Goal: Transaction & Acquisition: Purchase product/service

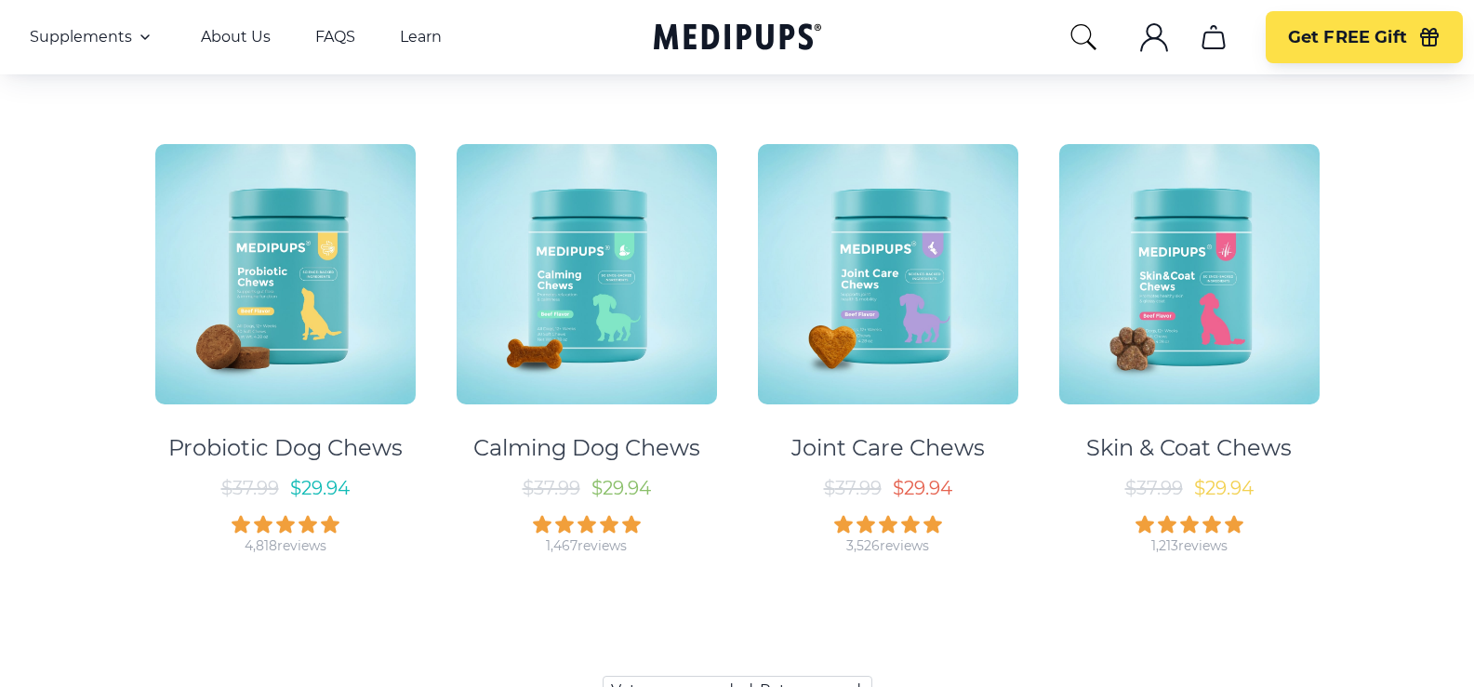
scroll to position [1023, 0]
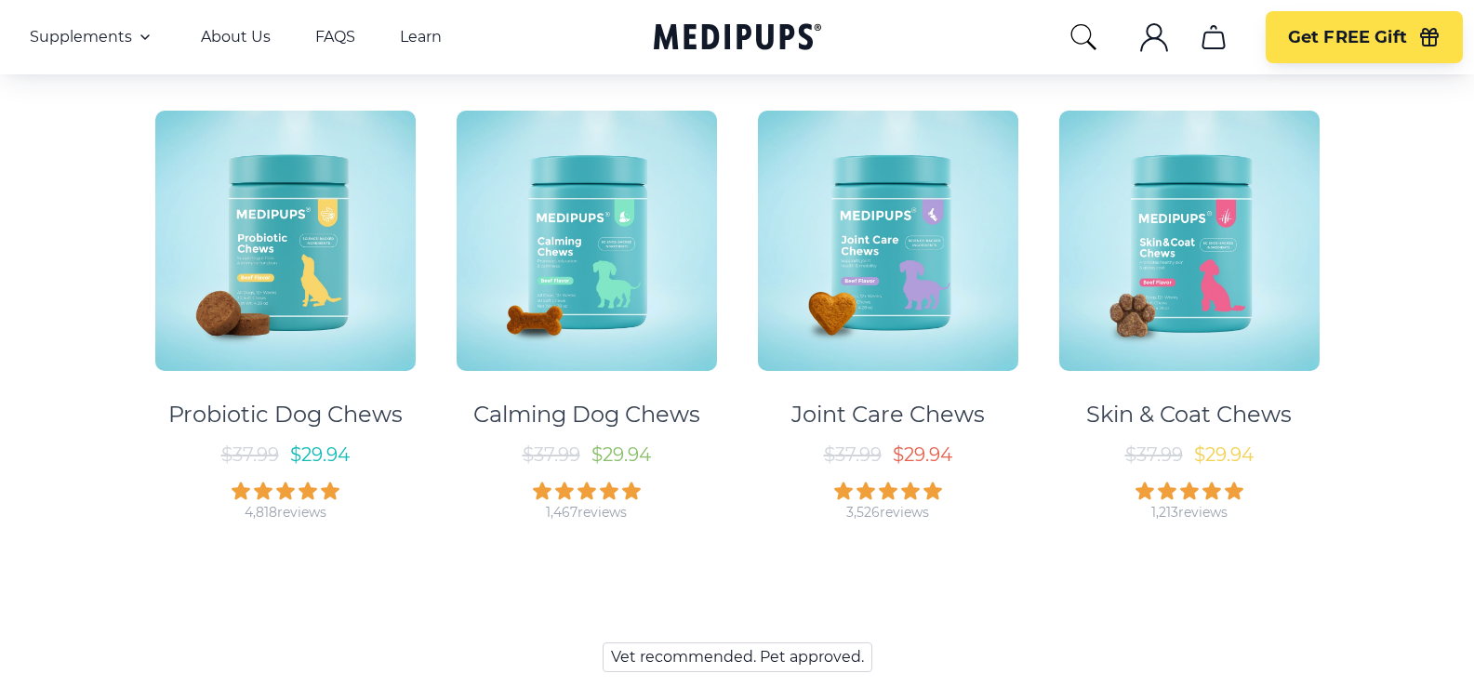
click at [564, 416] on div "Calming Dog Chews" at bounding box center [586, 415] width 227 height 28
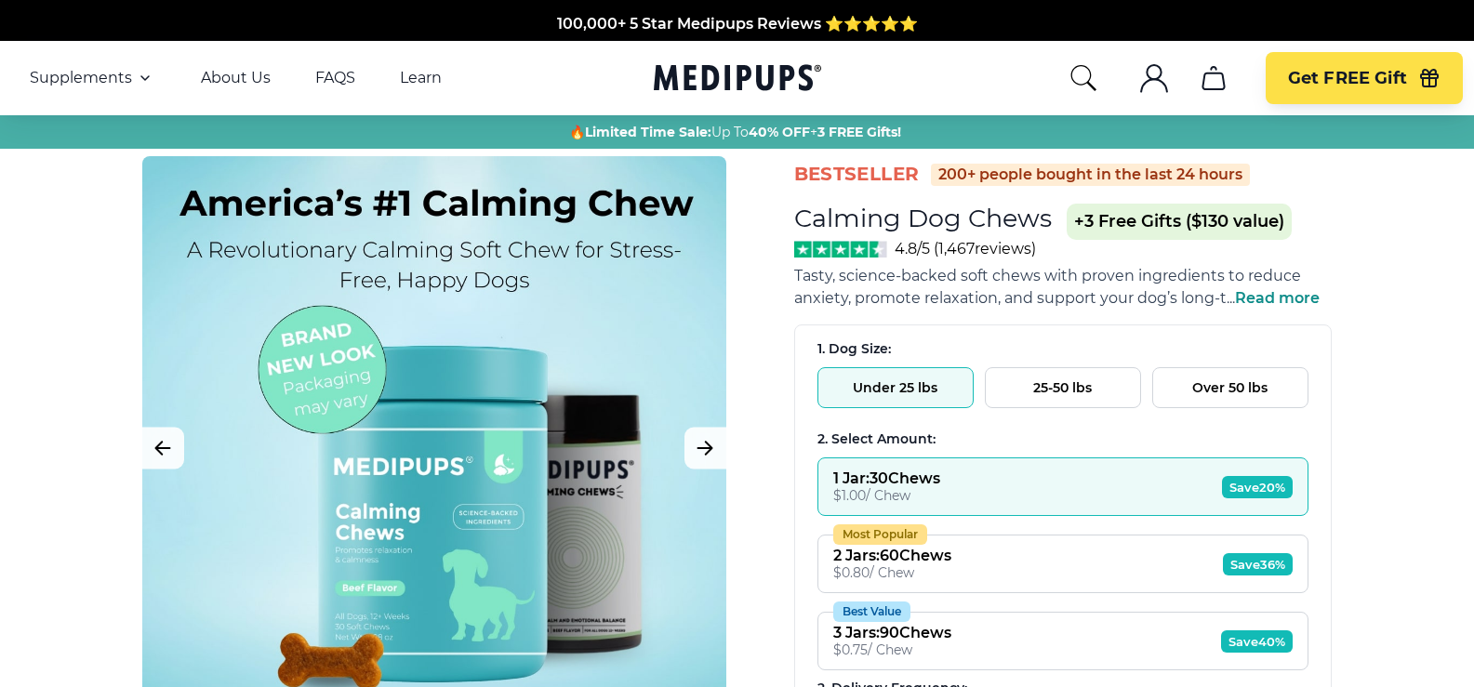
click at [1216, 393] on button "Over 50 lbs" at bounding box center [1231, 387] width 156 height 41
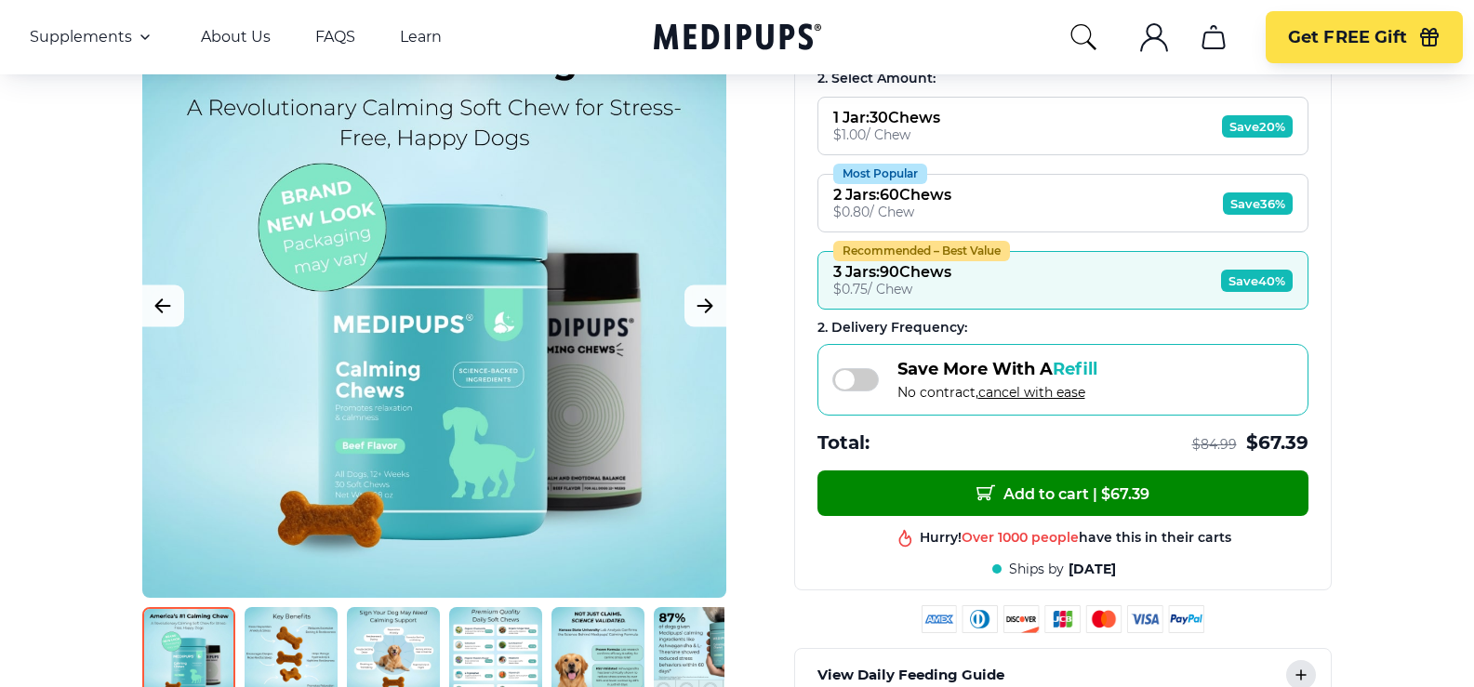
scroll to position [372, 0]
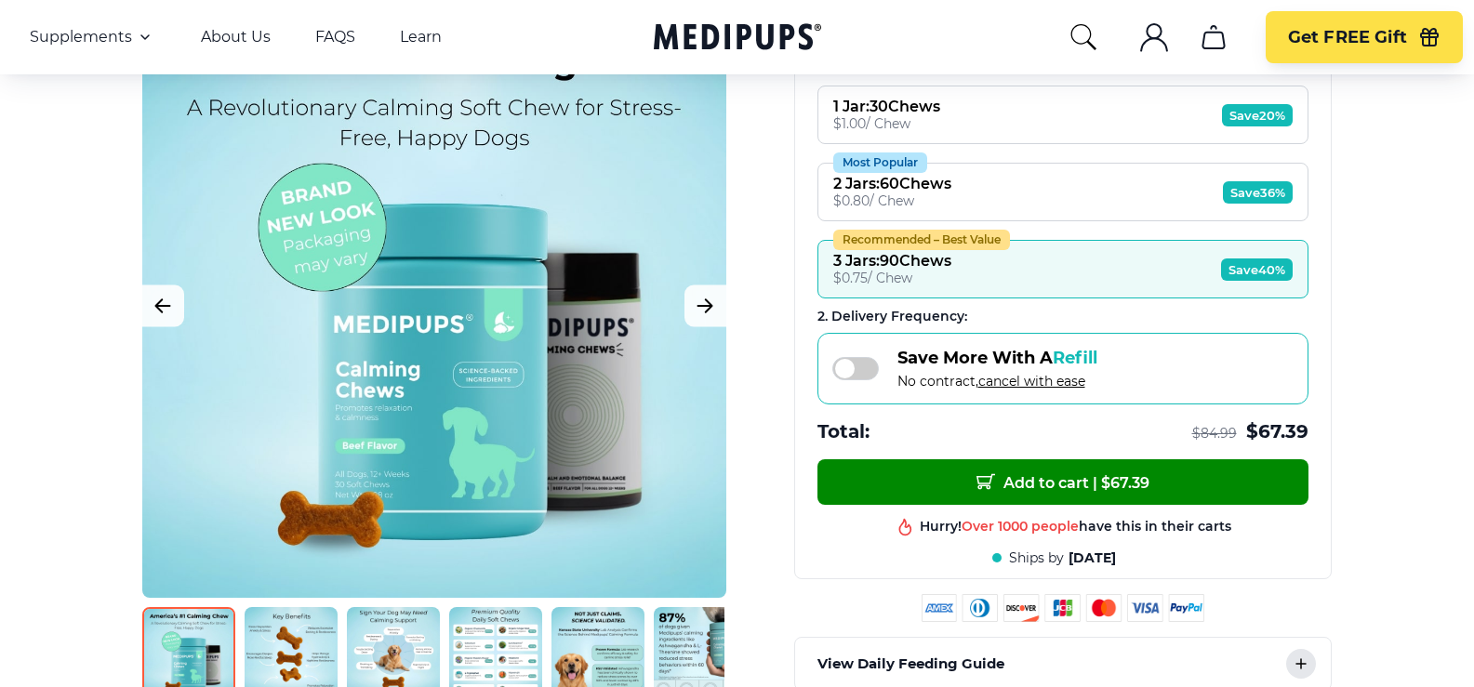
click at [952, 197] on div "$ 0.80 / Chew" at bounding box center [892, 201] width 118 height 17
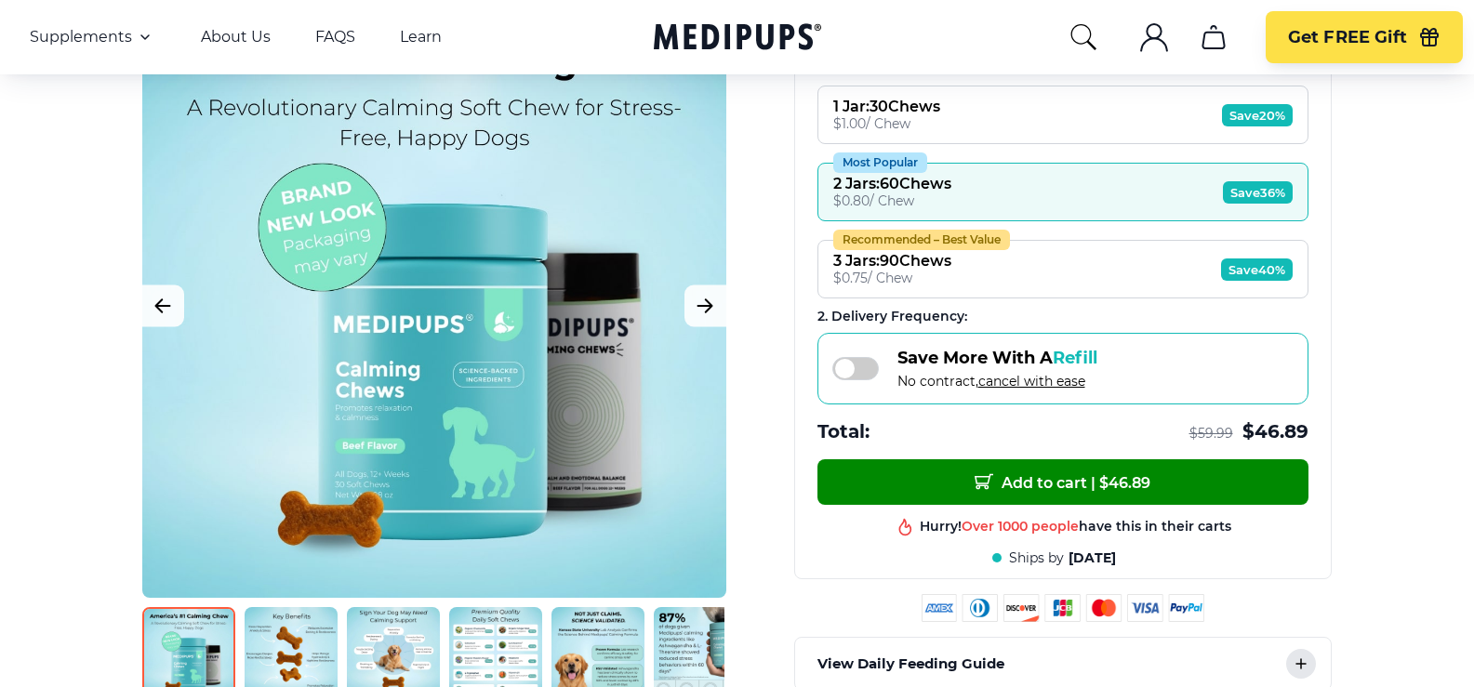
click at [889, 122] on div "$ 1.00 / Chew" at bounding box center [886, 123] width 107 height 17
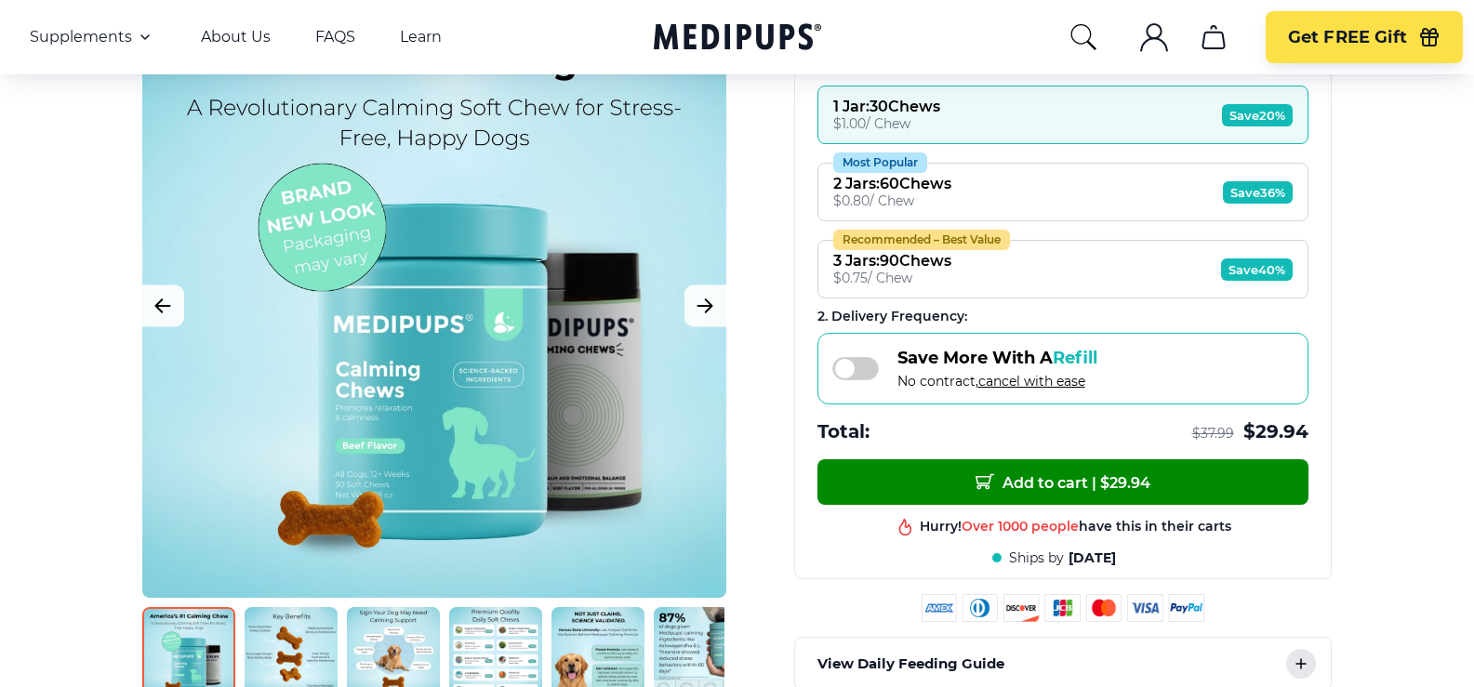
click at [1239, 115] on span "Save 20%" at bounding box center [1257, 115] width 71 height 22
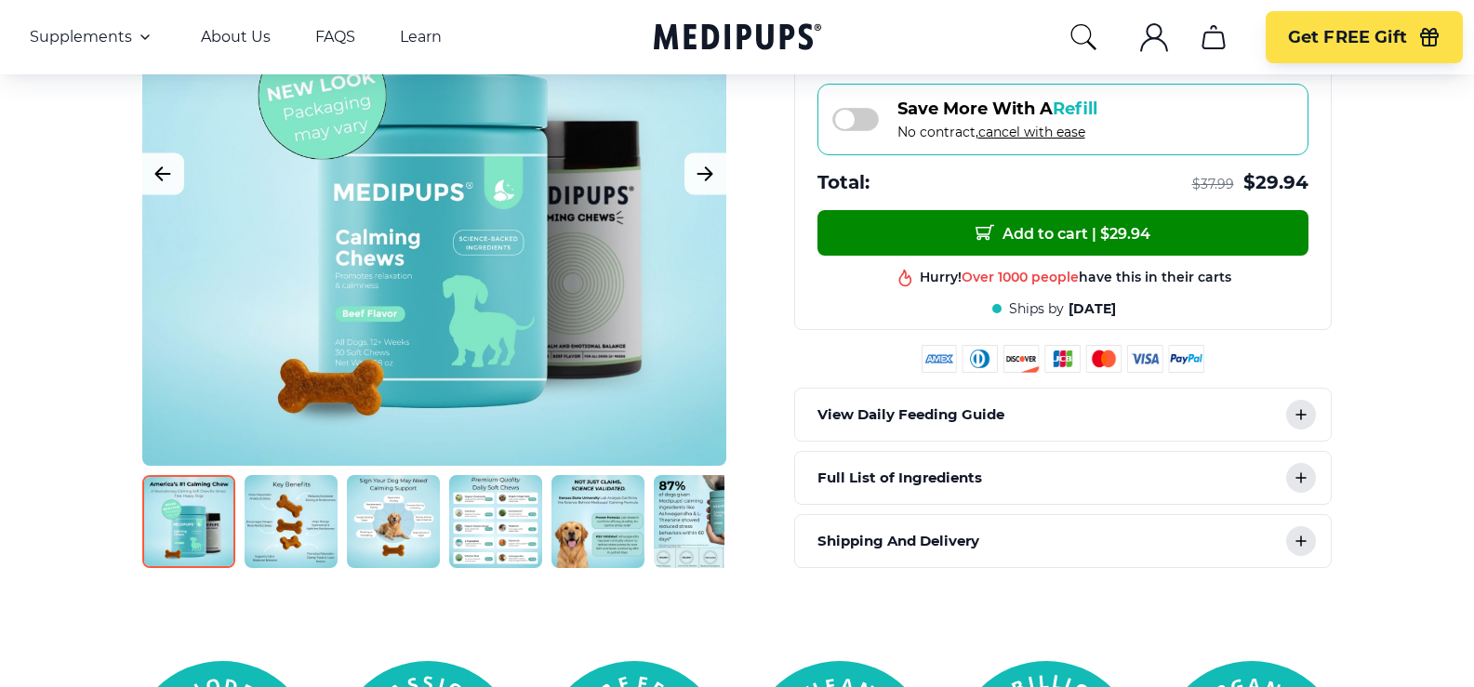
scroll to position [651, 0]
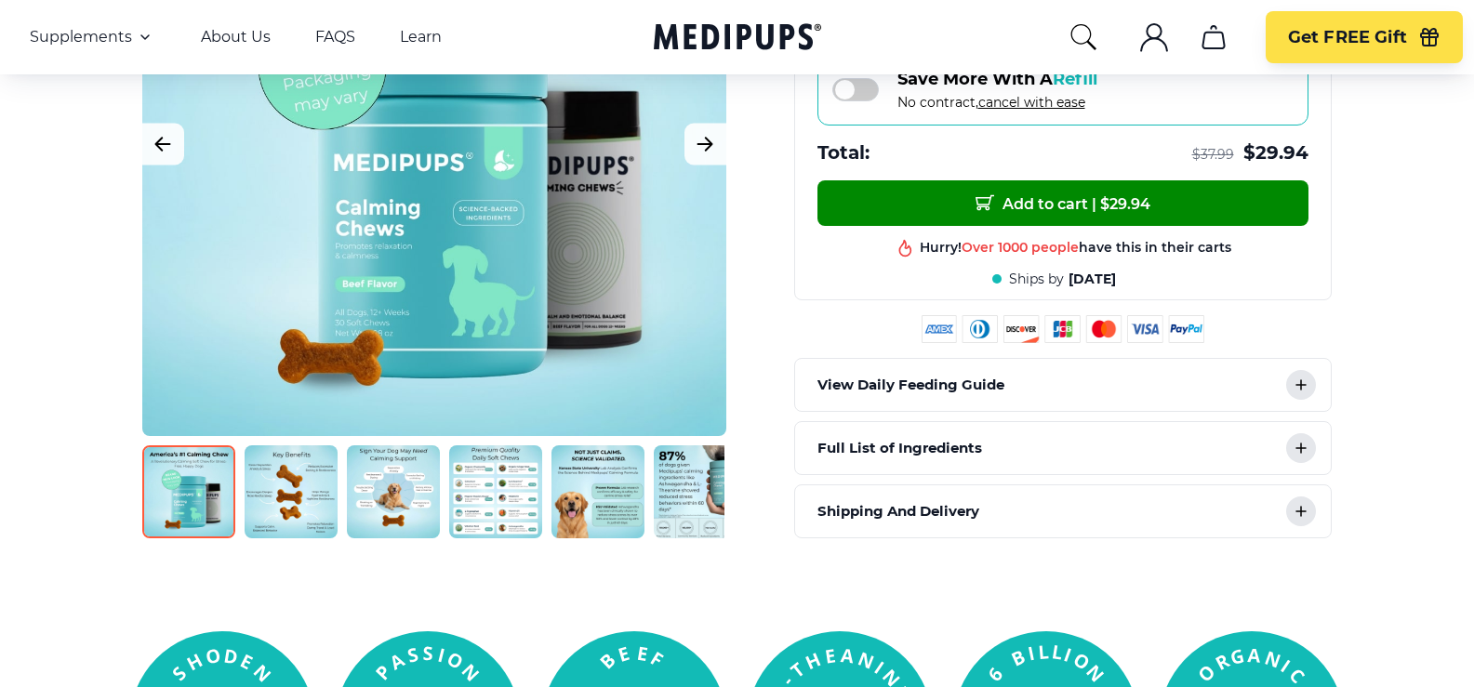
click at [1300, 383] on icon at bounding box center [1301, 385] width 22 height 22
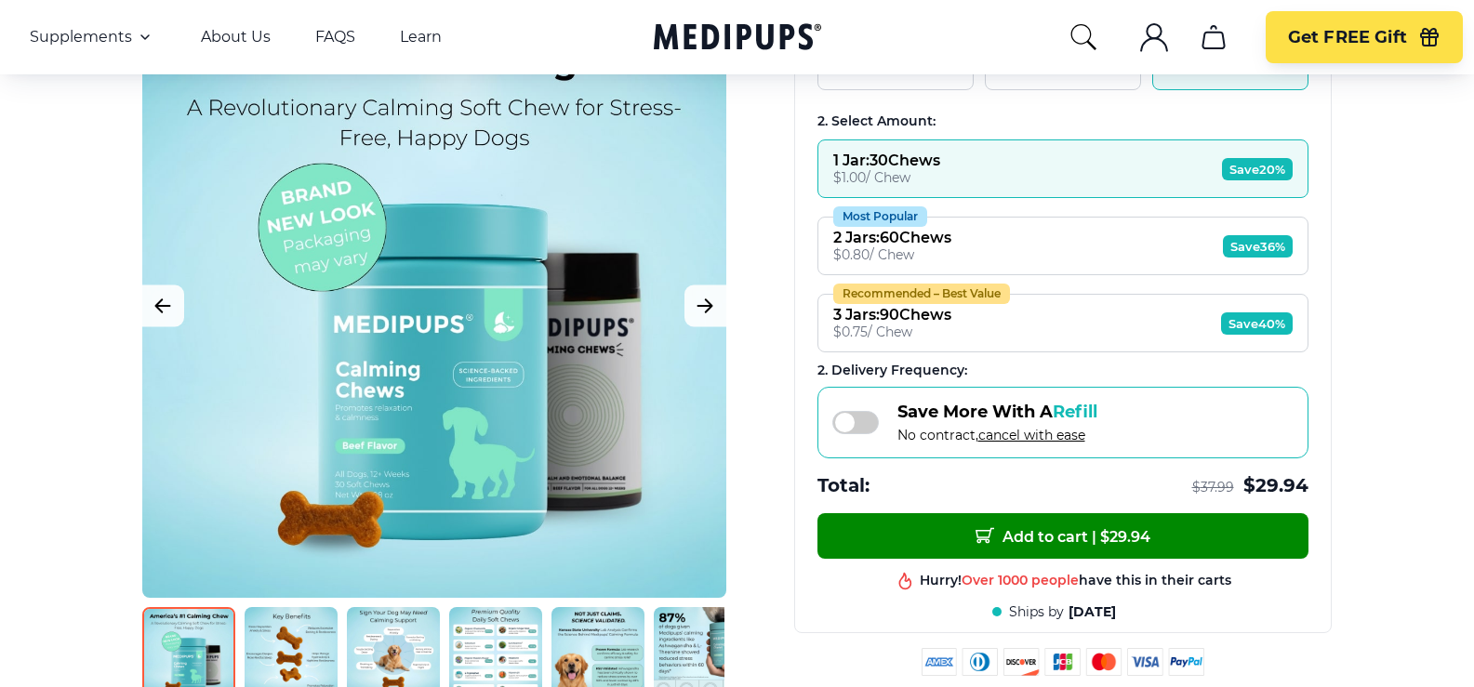
scroll to position [279, 0]
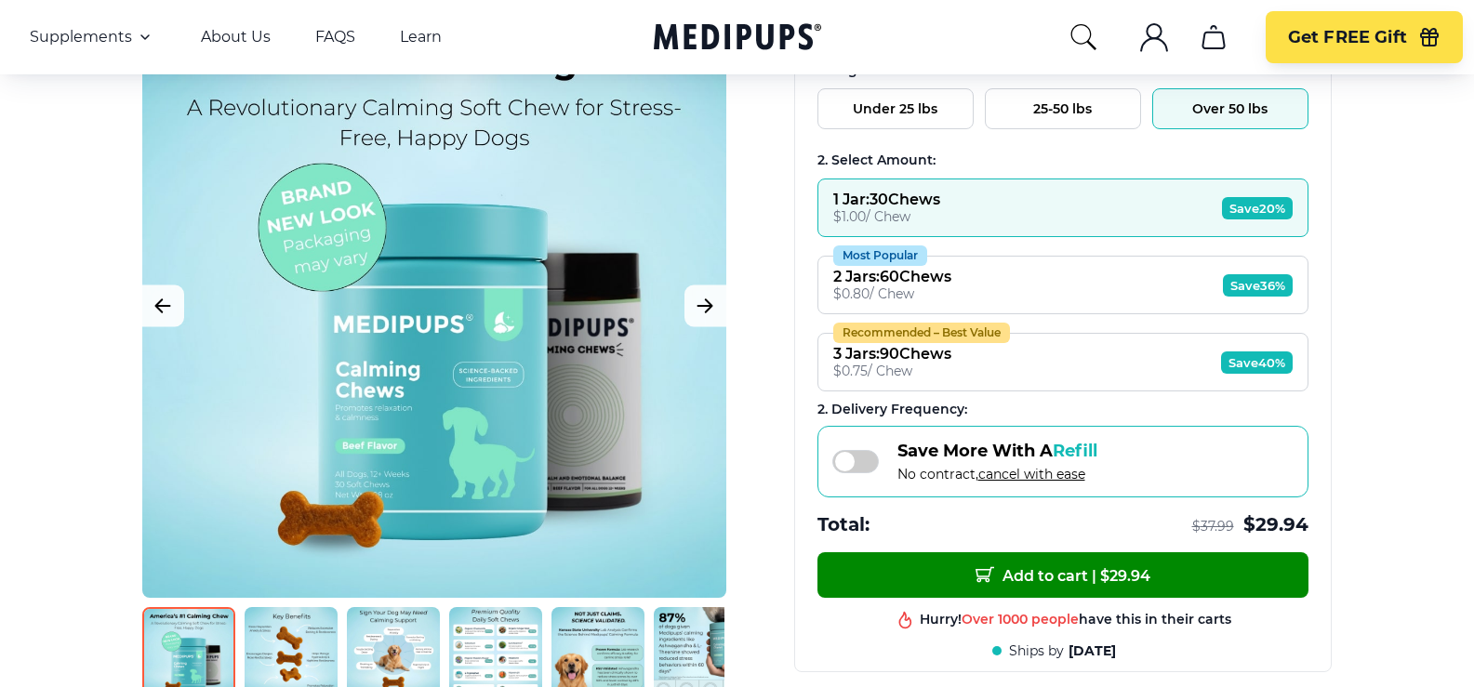
click at [1253, 282] on span "Save 36%" at bounding box center [1258, 285] width 70 height 22
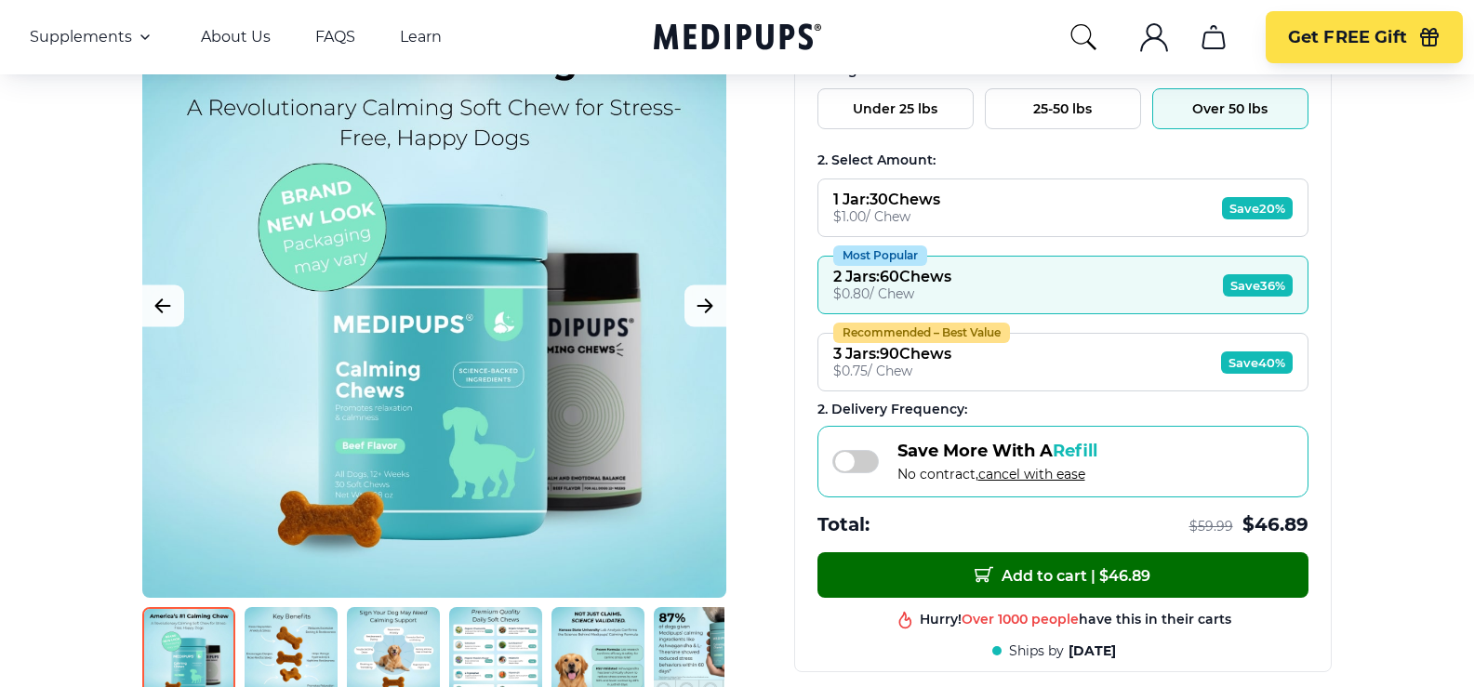
click at [995, 577] on span "Add to cart | $ 46.89" at bounding box center [1063, 576] width 176 height 20
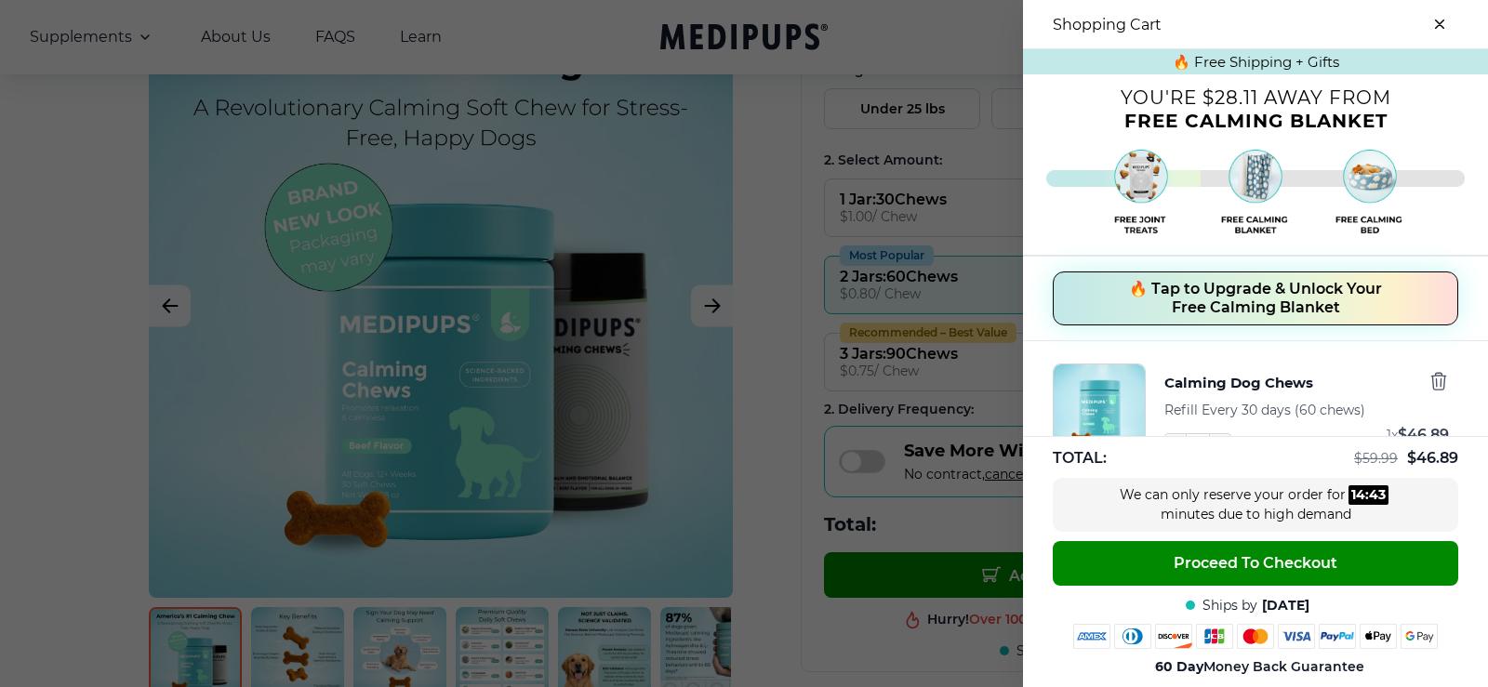
click at [1129, 307] on span "🔥 Tap to Upgrade & Unlock Your Free Calming Blanket" at bounding box center [1255, 298] width 253 height 37
click at [1100, 304] on button "🔥 Tap to Upgrade & Unlock Your Free Calming Dog Bed 🛌" at bounding box center [1256, 299] width 406 height 54
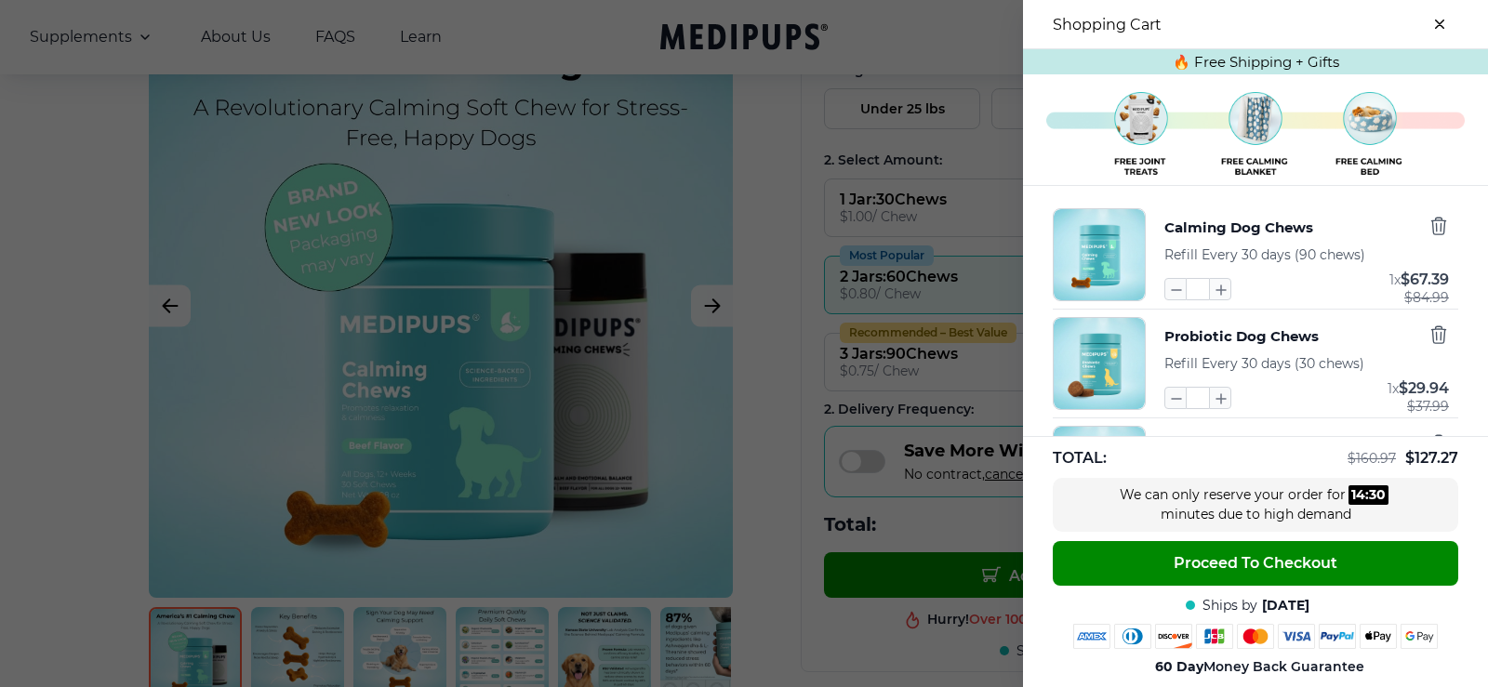
click at [1225, 132] on img at bounding box center [1256, 135] width 419 height 97
click at [1166, 397] on icon "button" at bounding box center [1176, 398] width 20 height 20
click at [1432, 334] on icon "button" at bounding box center [1439, 335] width 14 height 17
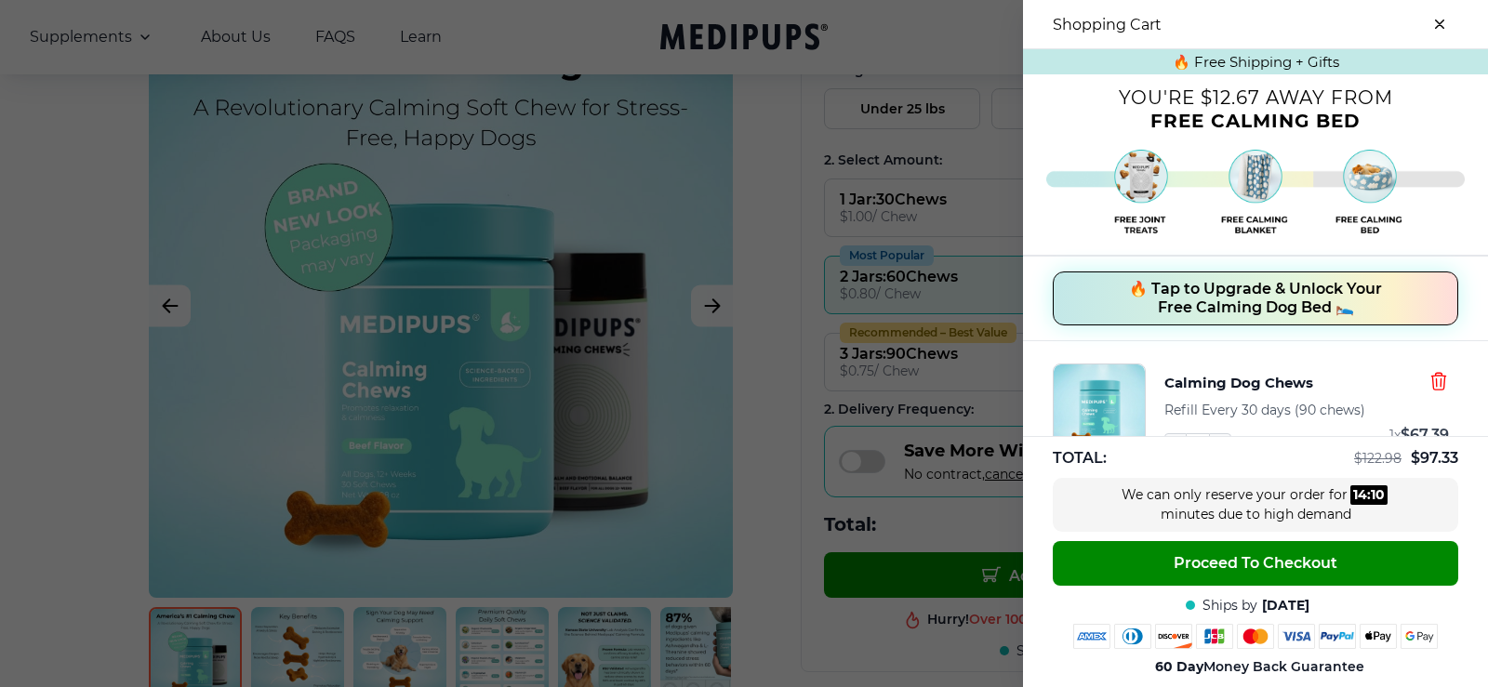
click at [1429, 388] on icon "button" at bounding box center [1439, 381] width 20 height 20
click at [1429, 387] on icon "button" at bounding box center [1439, 381] width 20 height 20
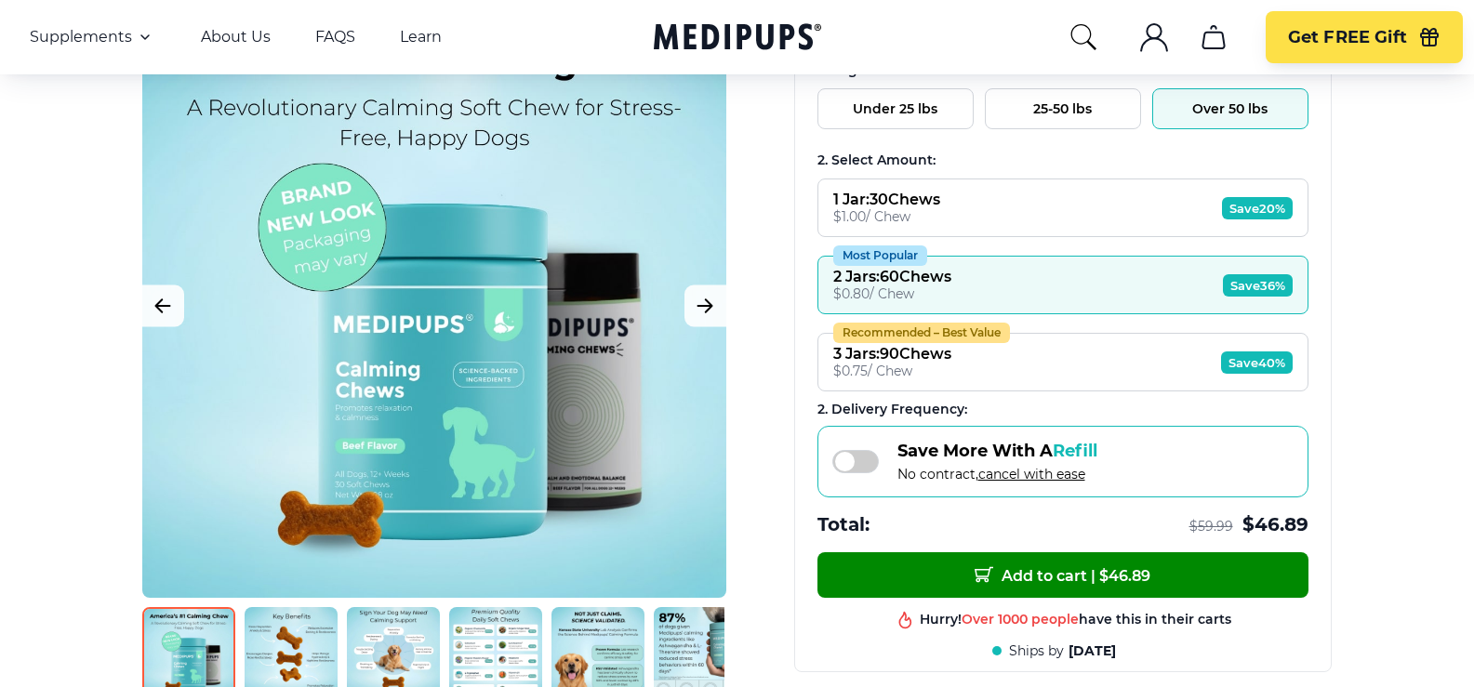
click at [1247, 283] on span "Save 36%" at bounding box center [1258, 285] width 70 height 22
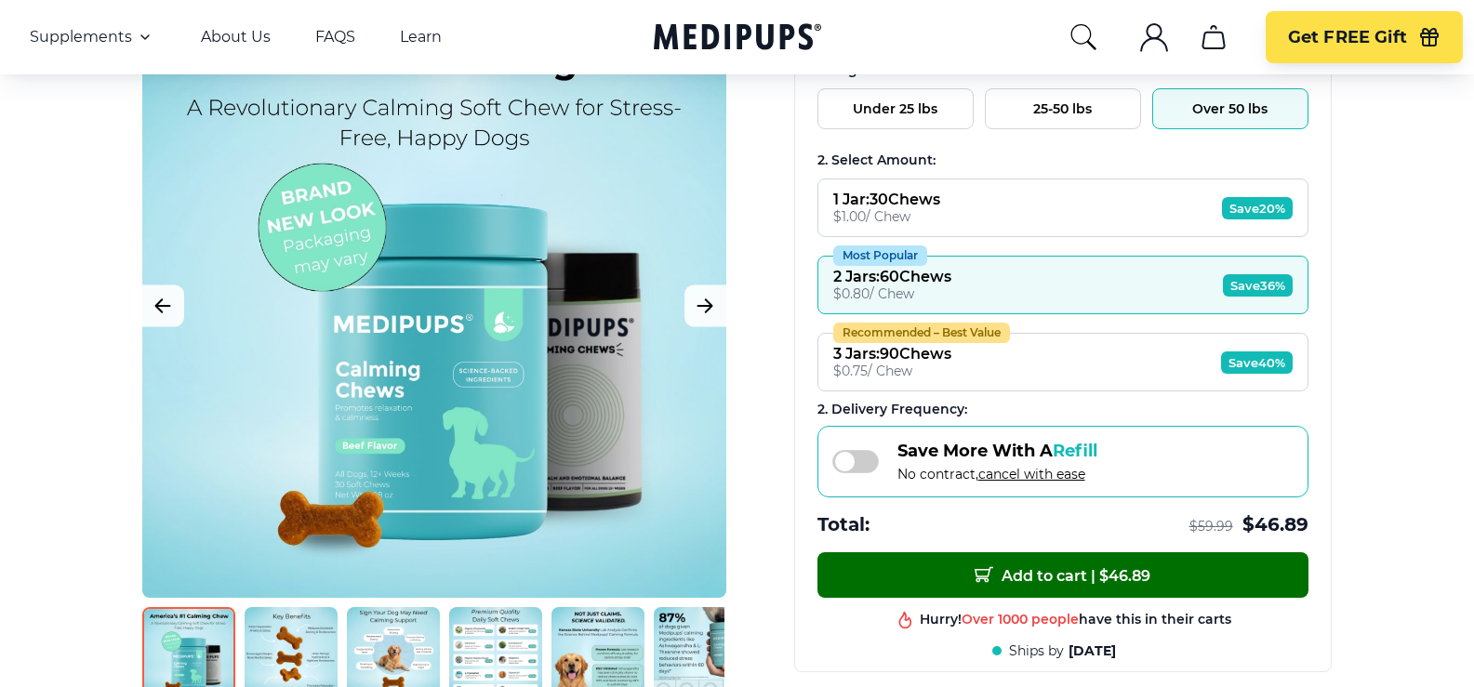
click at [1024, 593] on button "Add to cart | $ 46.89" at bounding box center [1063, 576] width 491 height 46
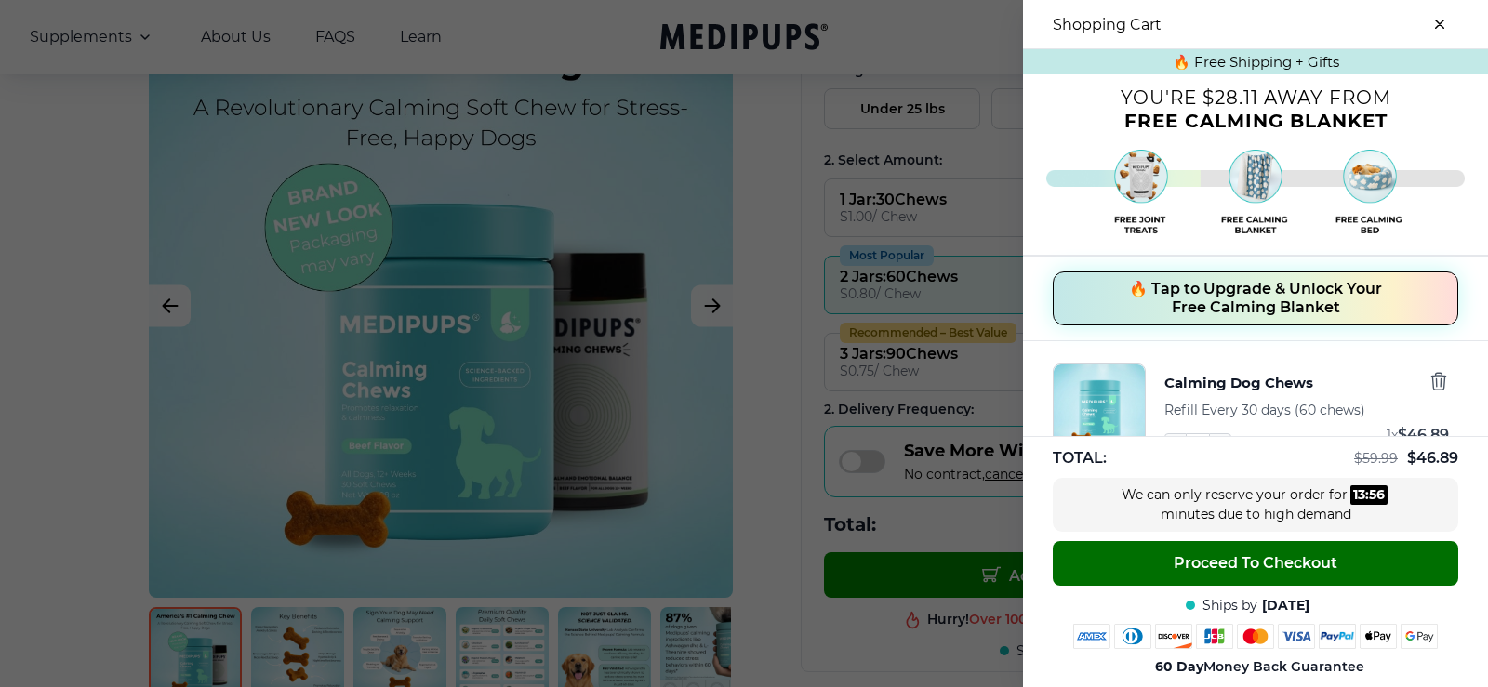
click at [1225, 565] on span "Proceed To Checkout" at bounding box center [1256, 563] width 164 height 19
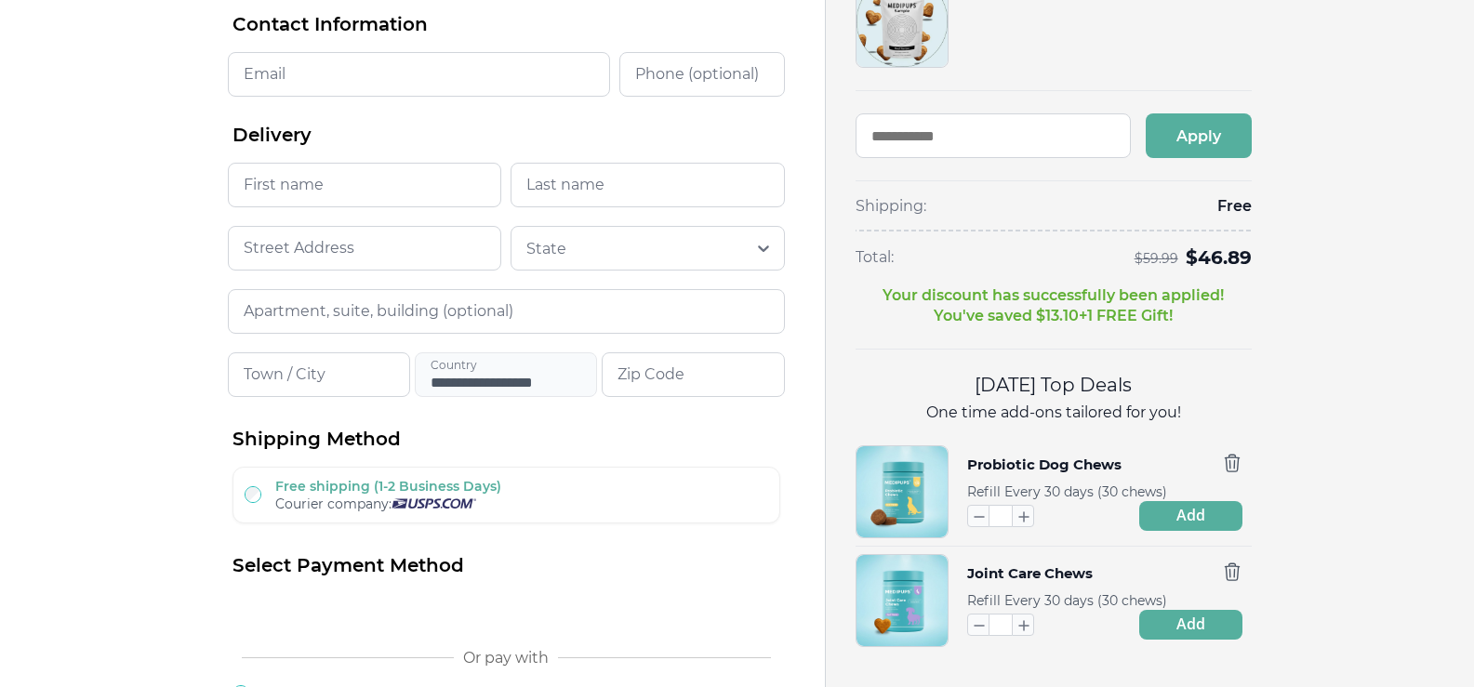
scroll to position [186, 0]
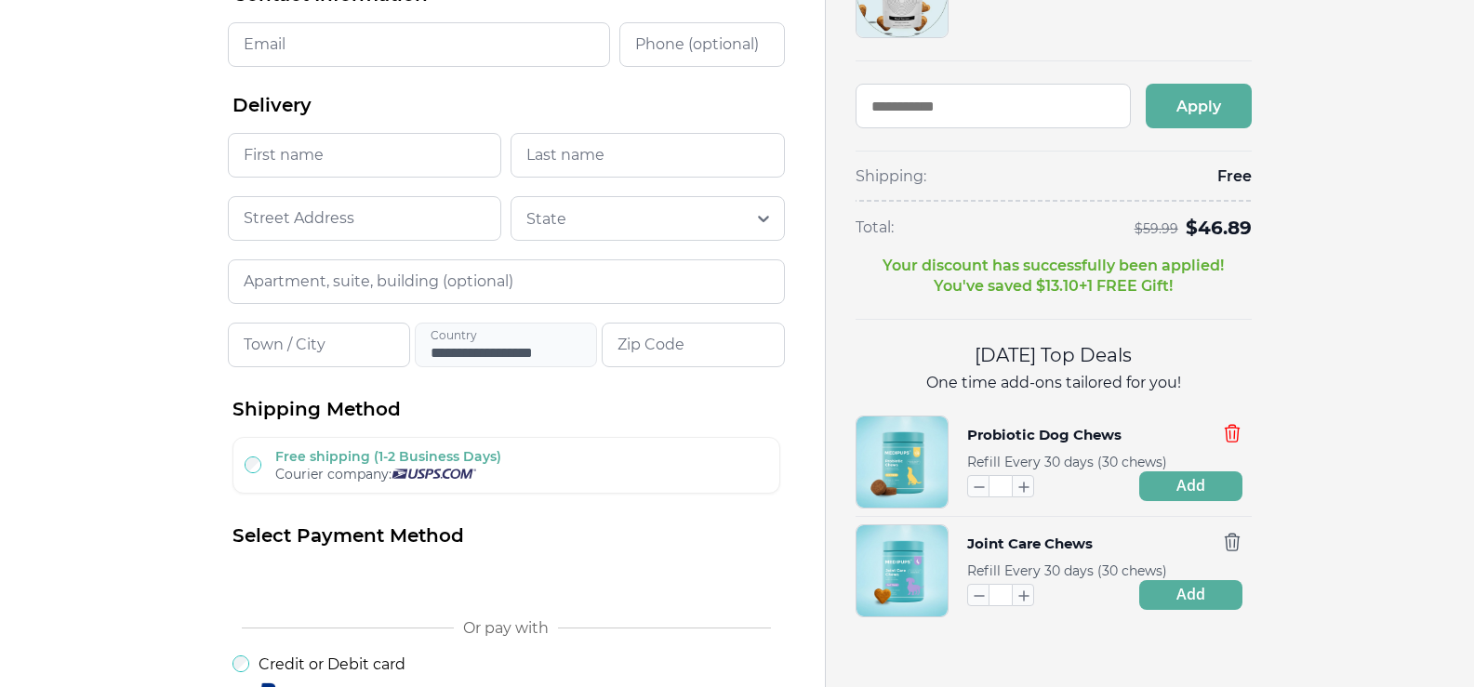
click at [1238, 429] on icon "button" at bounding box center [1232, 433] width 14 height 17
click at [1232, 548] on icon "button" at bounding box center [1232, 542] width 20 height 20
click at [980, 594] on icon "button" at bounding box center [978, 595] width 20 height 20
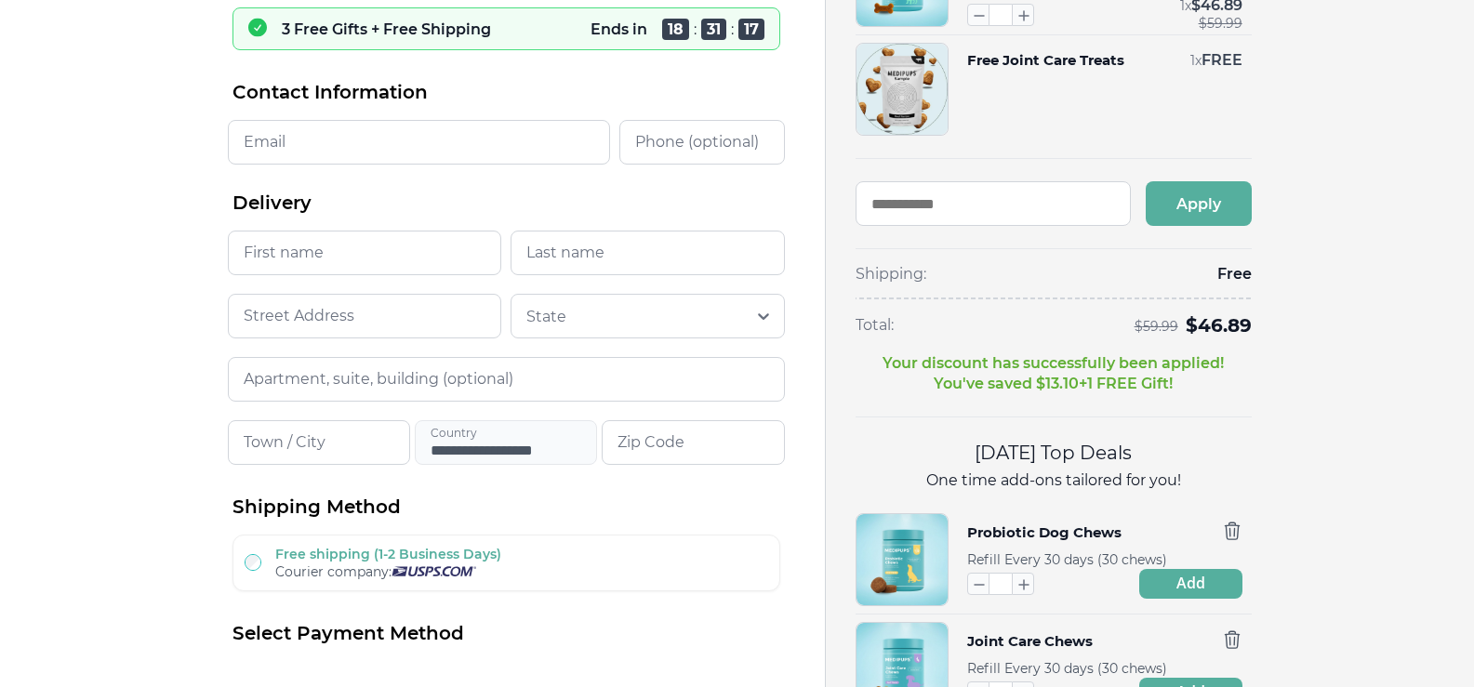
scroll to position [93, 0]
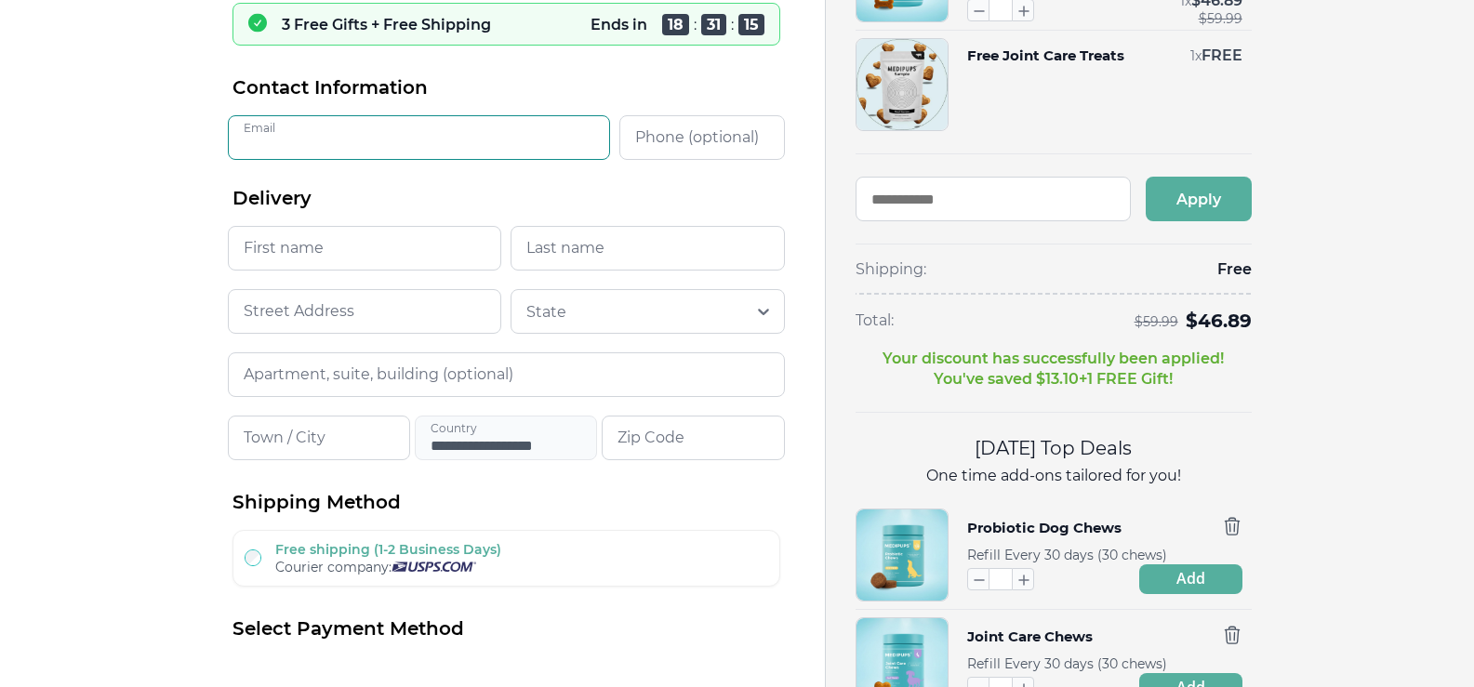
click at [323, 134] on input "Email" at bounding box center [419, 137] width 382 height 45
type input "**********"
type input "******"
type input "********"
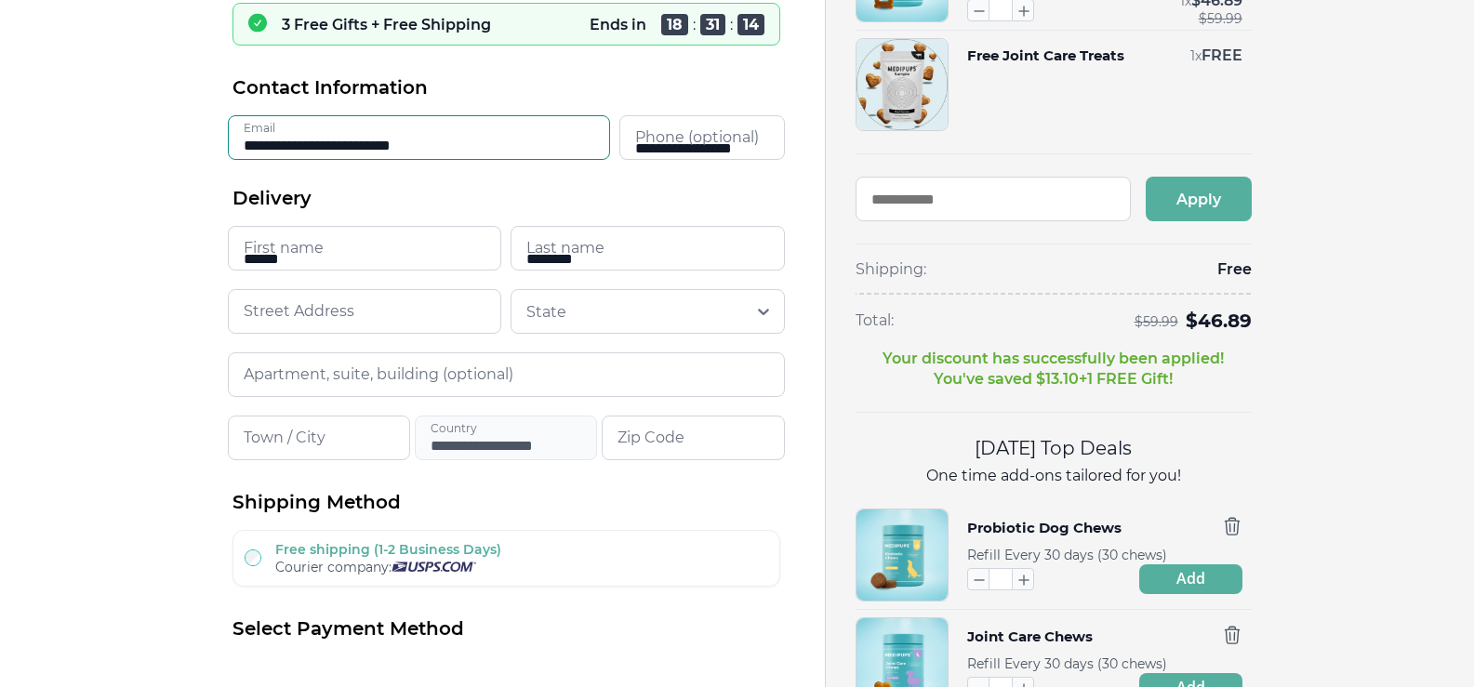
type input "**********"
type input "*****"
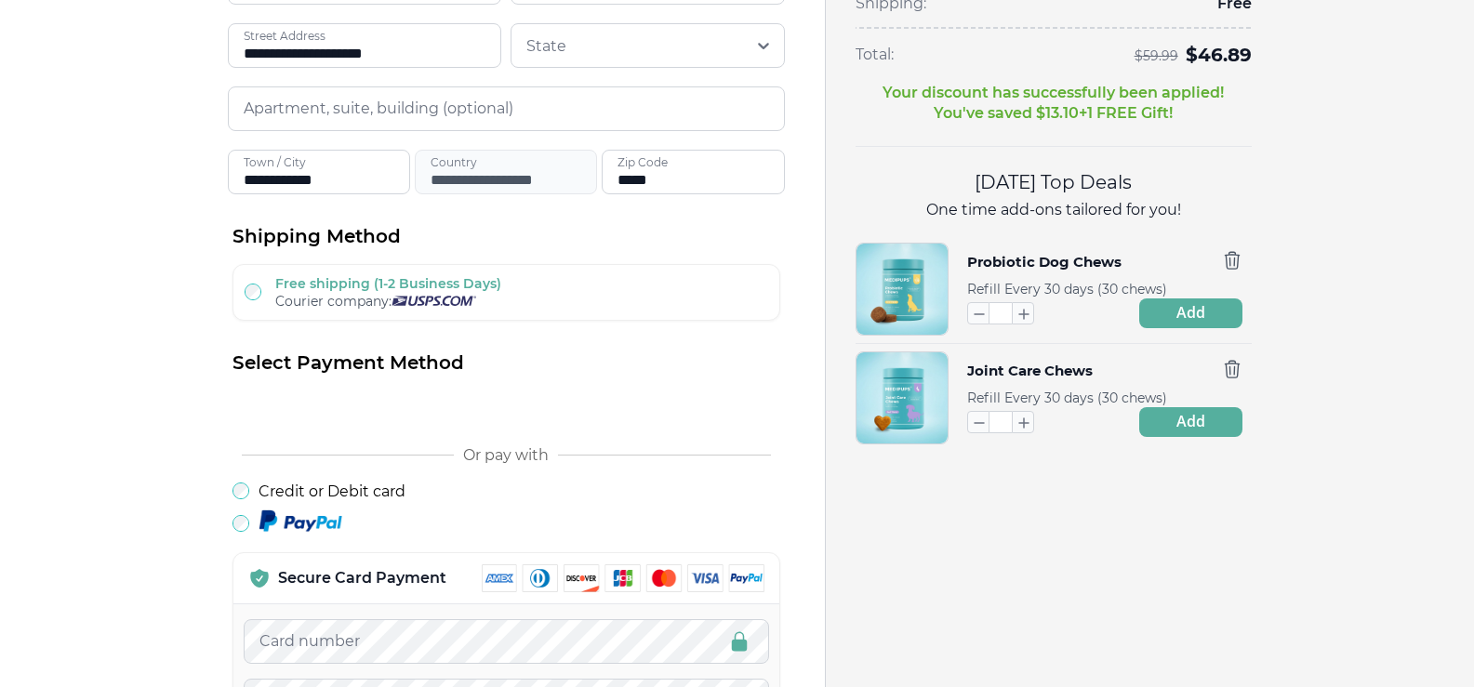
scroll to position [372, 0]
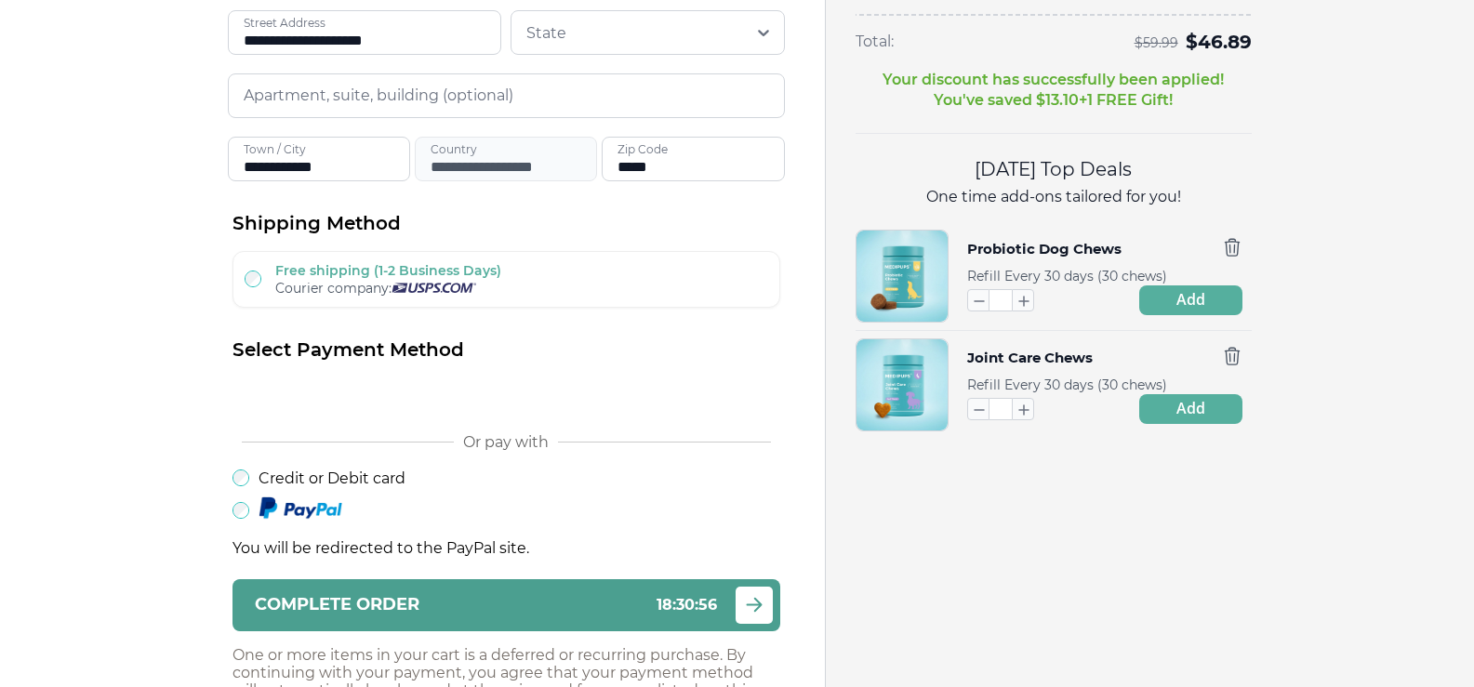
click at [753, 606] on icon "submit" at bounding box center [754, 605] width 14 height 13
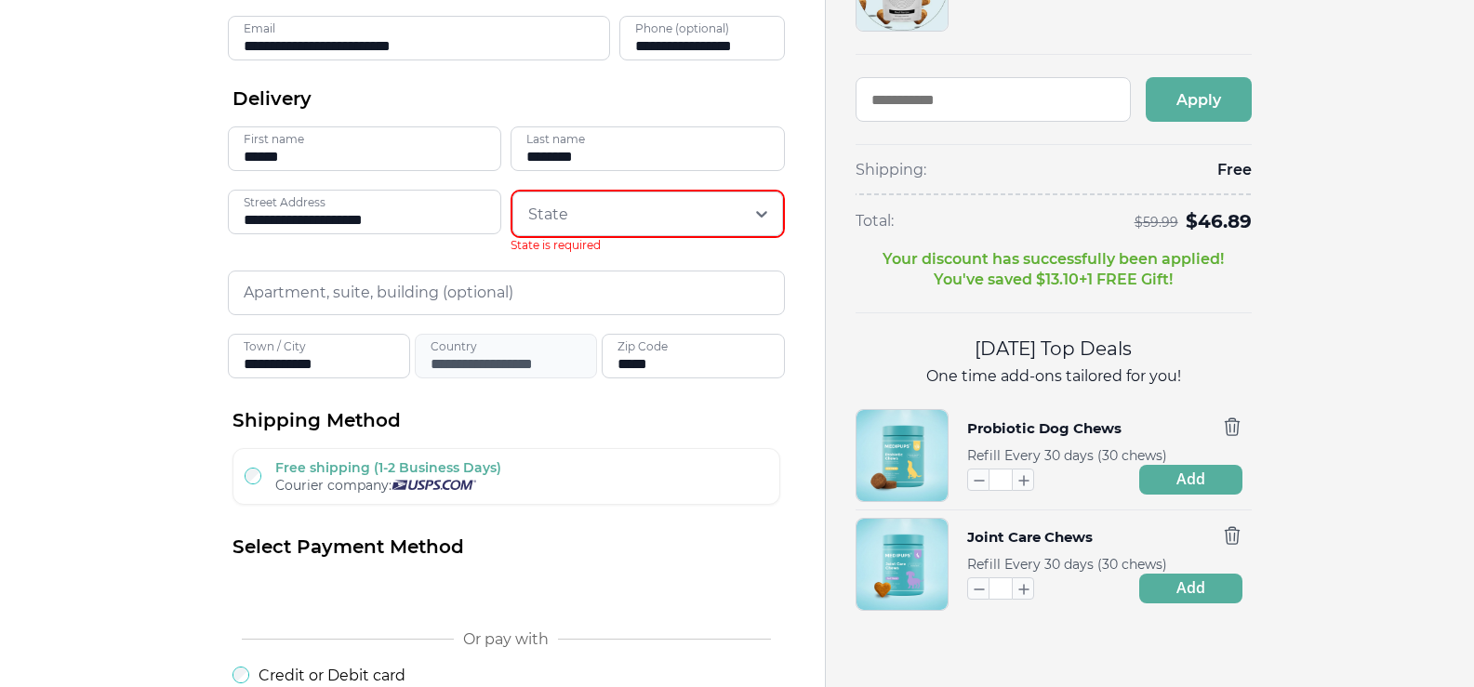
scroll to position [186, 0]
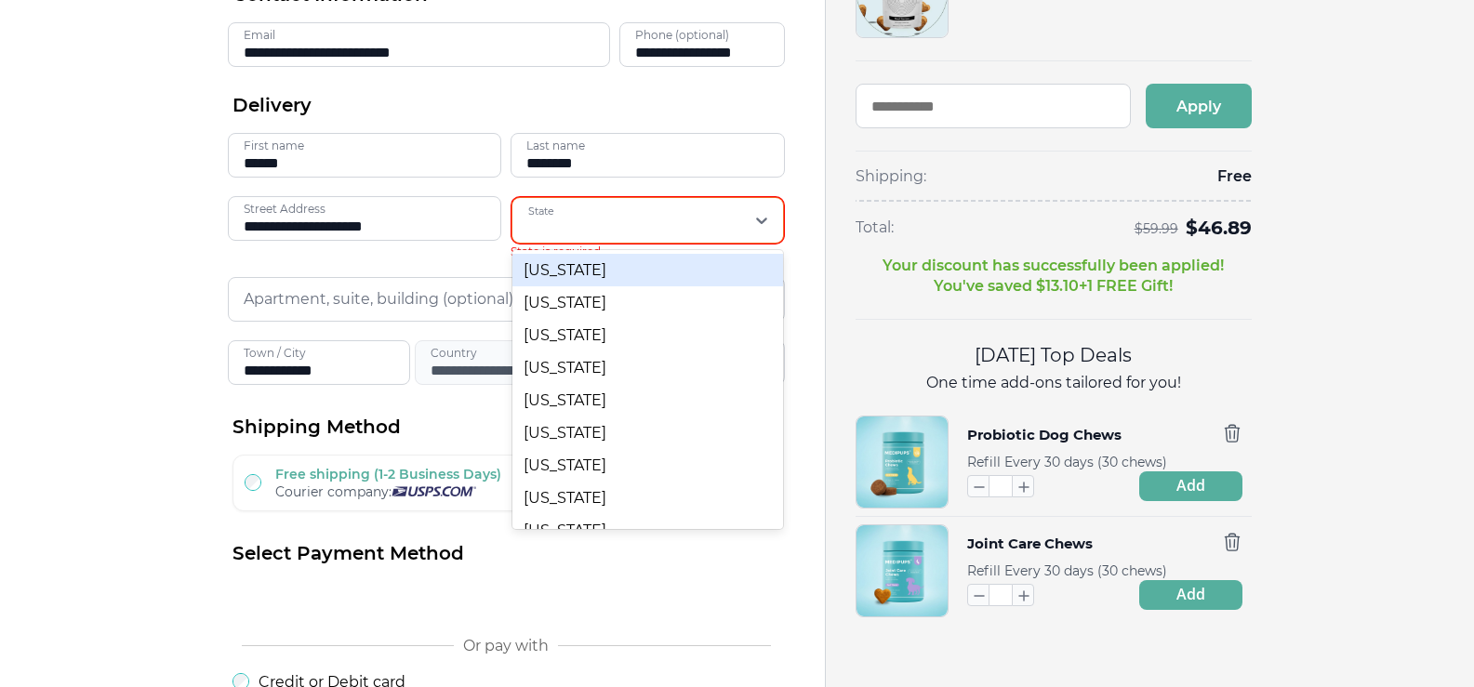
click at [764, 220] on icon at bounding box center [762, 220] width 19 height 19
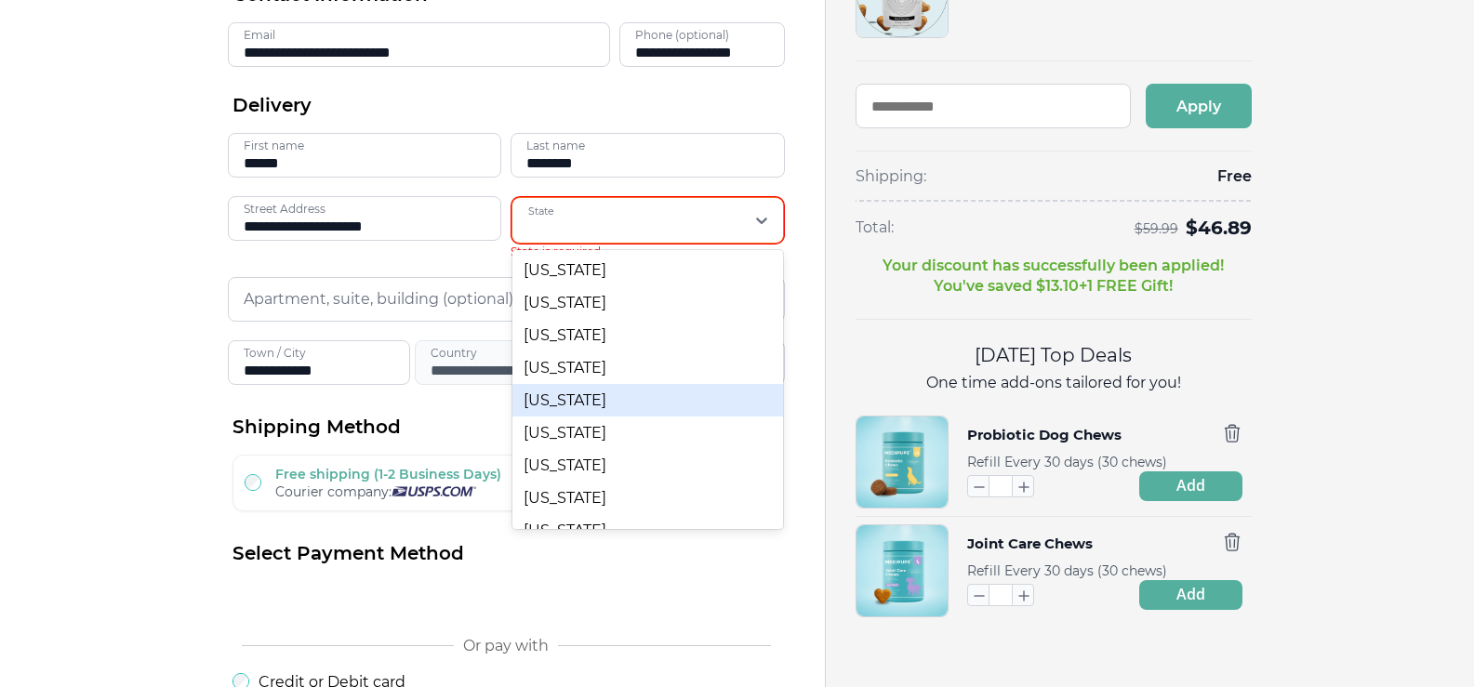
scroll to position [372, 0]
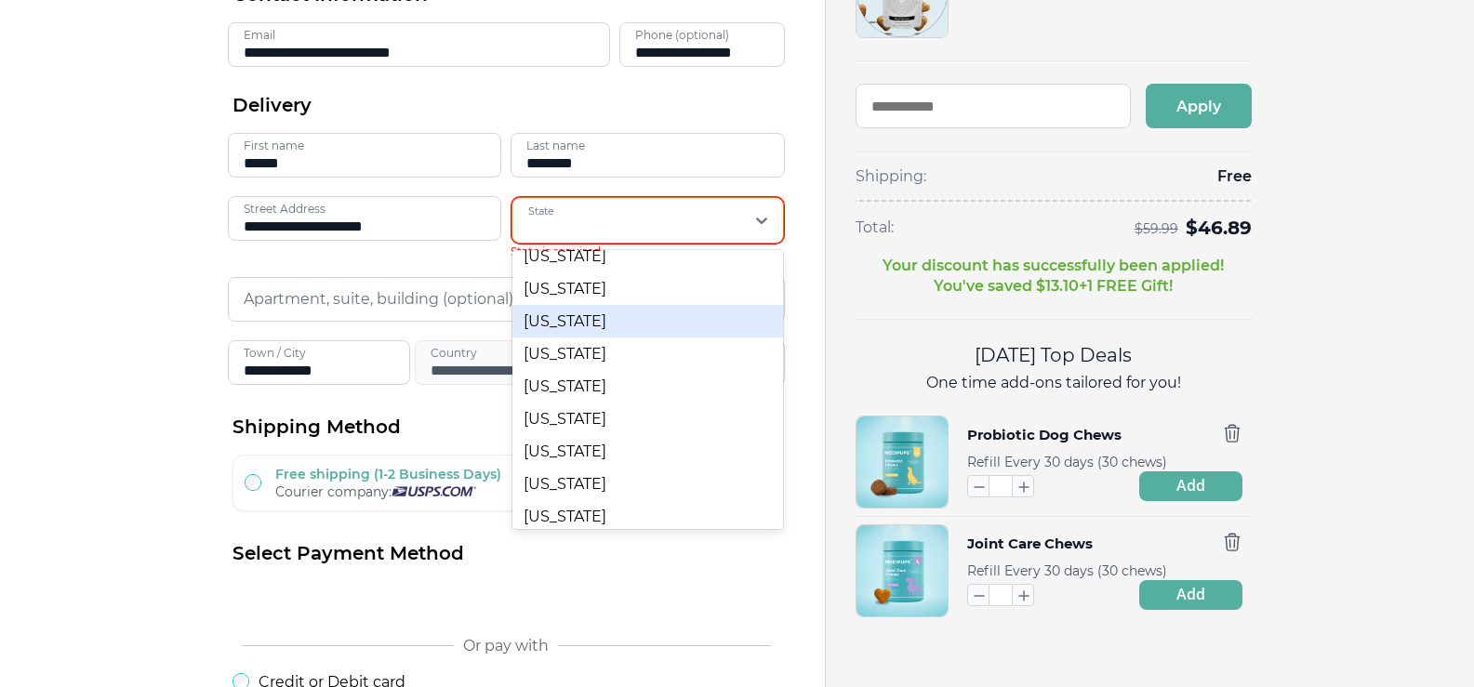
click at [553, 321] on div "[US_STATE]" at bounding box center [648, 321] width 271 height 33
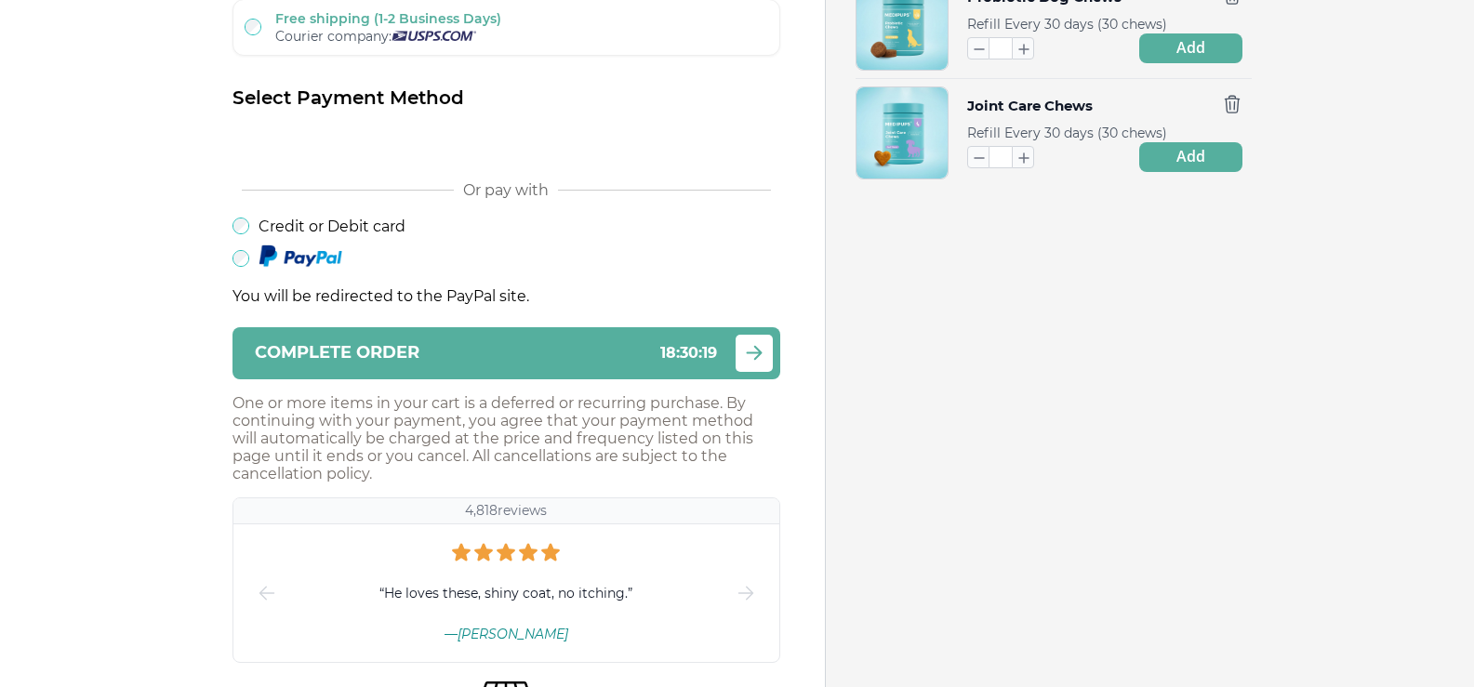
scroll to position [651, 0]
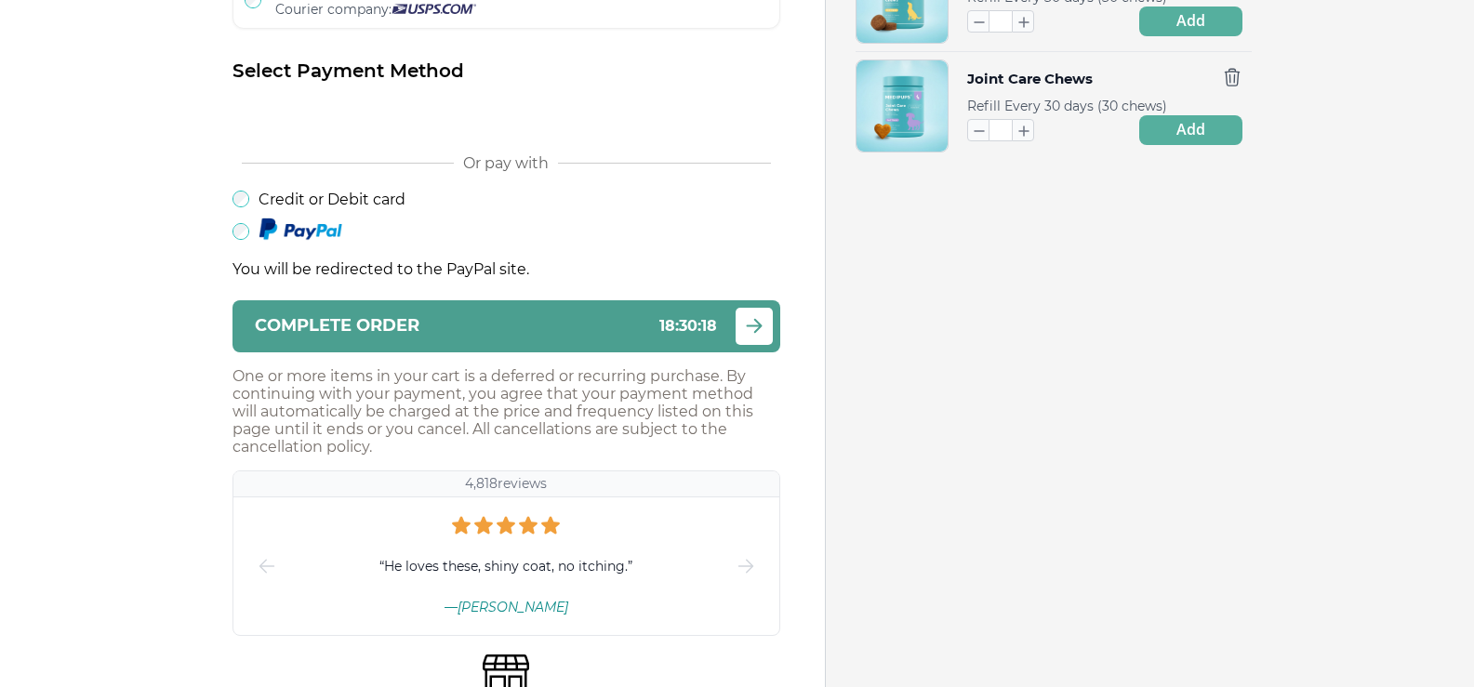
click at [761, 321] on icon "submit" at bounding box center [754, 325] width 22 height 23
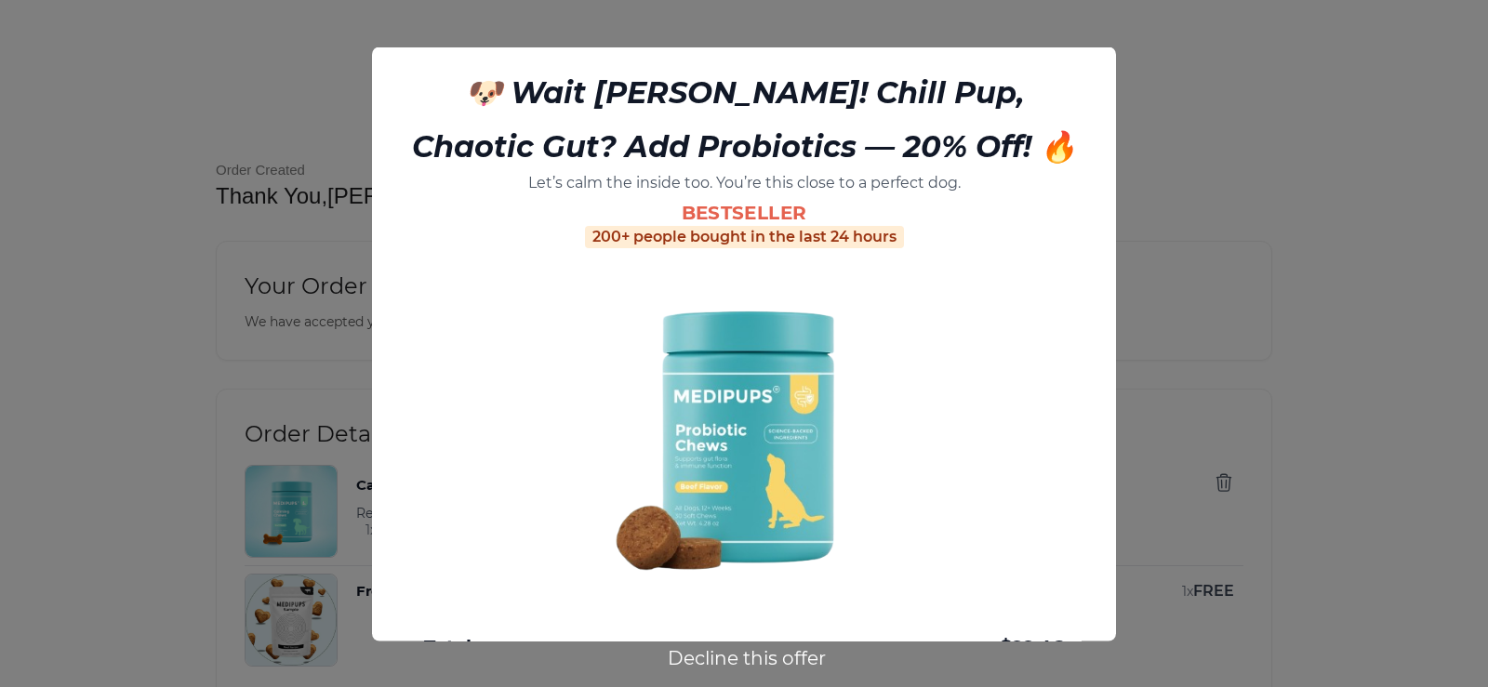
click at [727, 664] on button "Decline this offer" at bounding box center [746, 659] width 169 height 24
